Goal: Information Seeking & Learning: Find specific fact

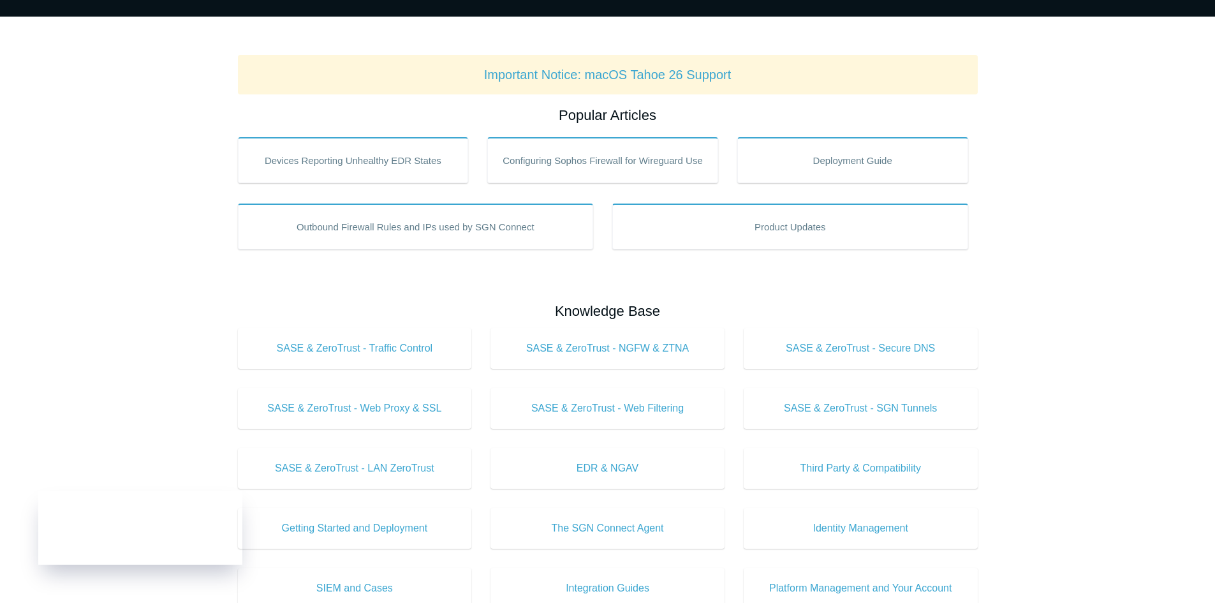
scroll to position [128, 0]
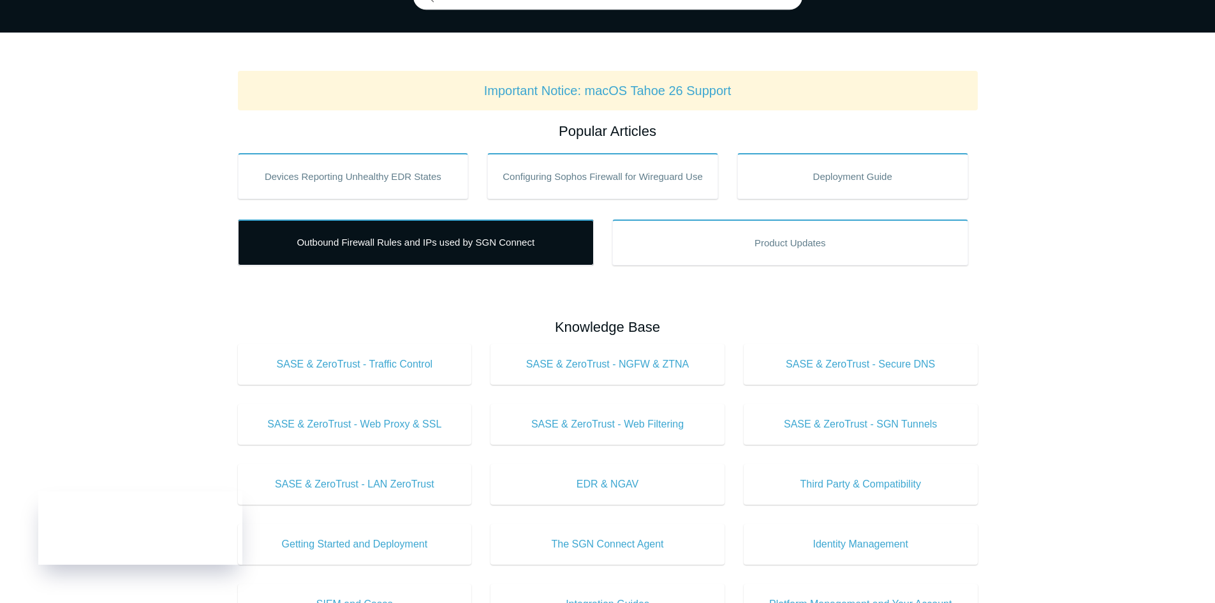
click at [335, 240] on link "Outbound Firewall Rules and IPs used by SGN Connect" at bounding box center [416, 242] width 356 height 46
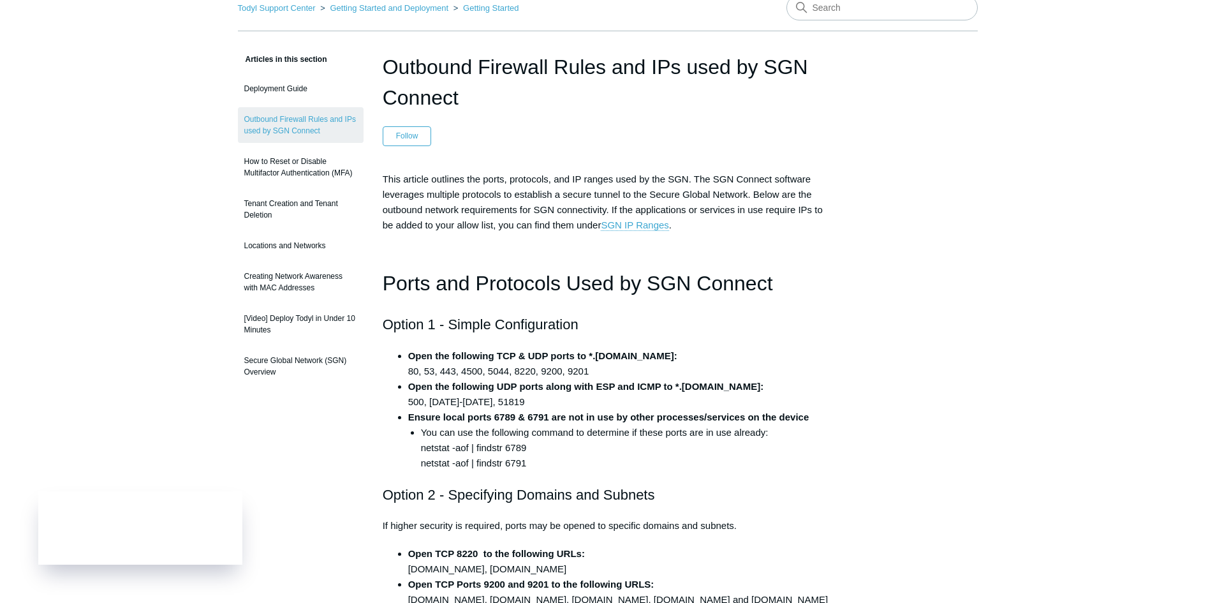
scroll to position [128, 0]
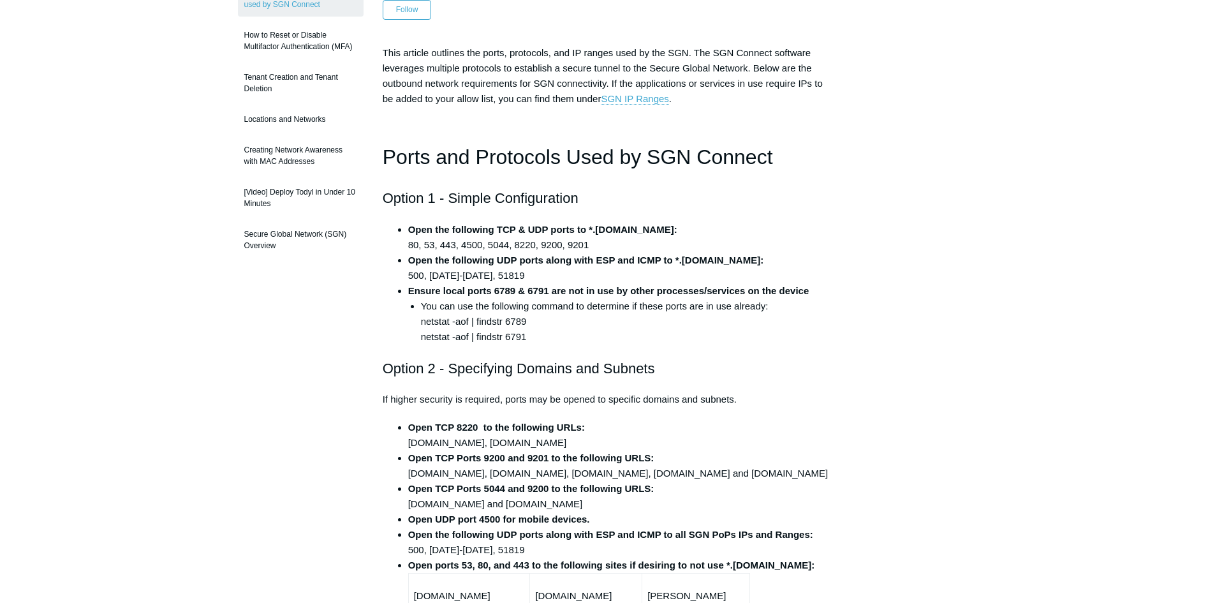
scroll to position [191, 0]
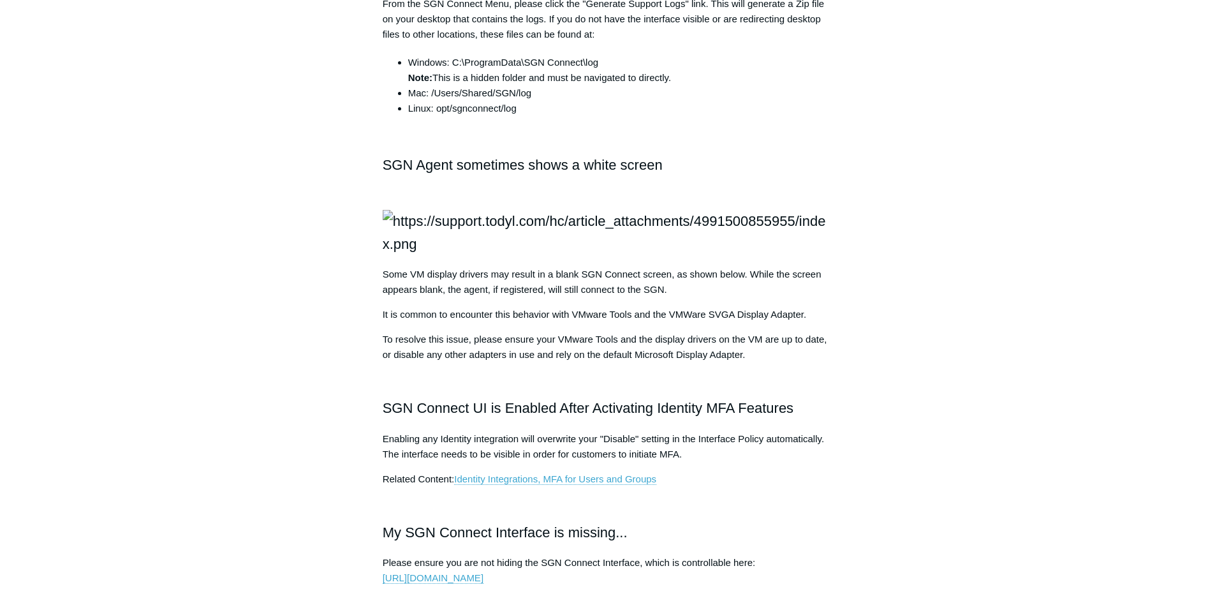
scroll to position [1275, 0]
